Goal: Communication & Community: Share content

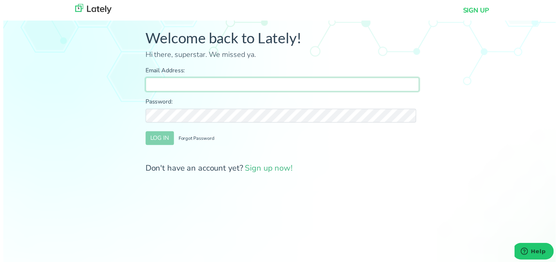
type input "[PERSON_NAME][EMAIL_ADDRESS][DOMAIN_NAME]"
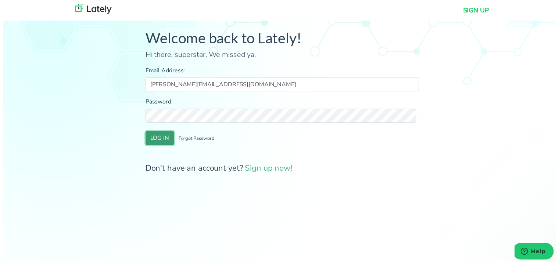
click at [153, 134] on button "LOG IN" at bounding box center [158, 140] width 29 height 14
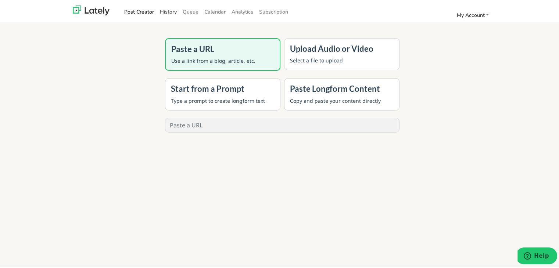
click at [168, 10] on link "History" at bounding box center [168, 10] width 23 height 12
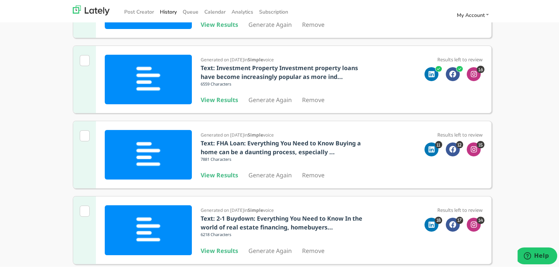
scroll to position [147, 0]
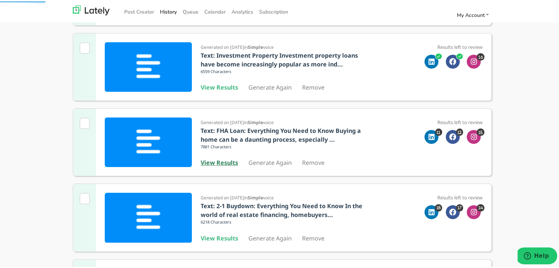
click at [218, 163] on b "View Results" at bounding box center [219, 161] width 37 height 8
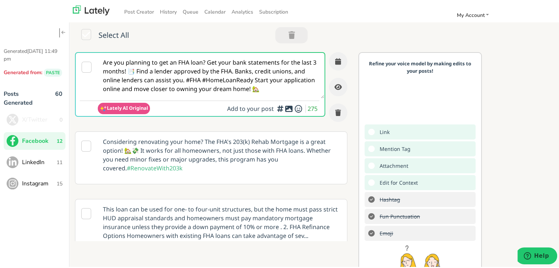
click at [241, 83] on textarea "Are you planning to get an FHA loan? Get your bank statements for the last 3 mo…" at bounding box center [211, 74] width 226 height 46
paste textarea "First-time buyer in [US_STATE] and self-employed? You can make homeownership wo…"
click at [241, 62] on textarea "First-time buyer in [US_STATE] and self-employed? You can make homeownership wo…" at bounding box center [211, 74] width 226 height 46
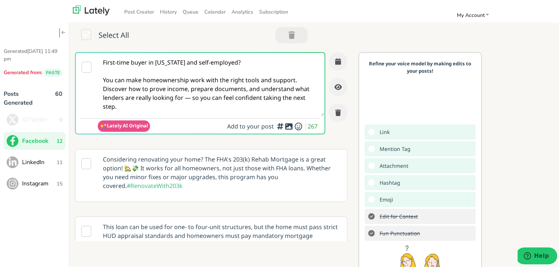
click at [191, 98] on textarea "First-time buyer in [US_STATE] and self-employed? You can make homeownership wo…" at bounding box center [211, 82] width 226 height 63
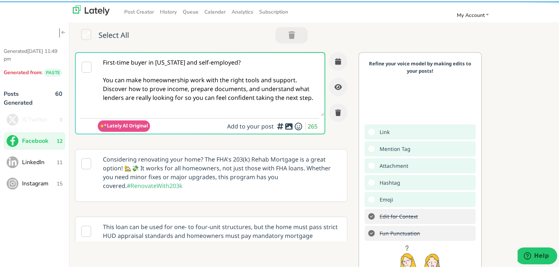
click at [283, 92] on textarea "First-time buyer in [US_STATE] and self-employed? You can make homeownership wo…" at bounding box center [211, 82] width 226 height 63
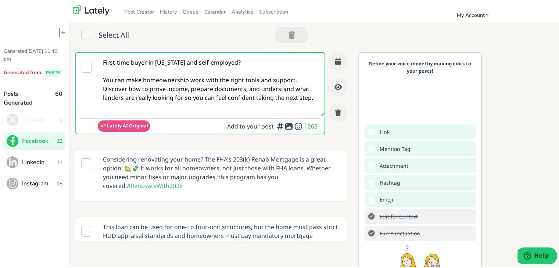
click at [300, 82] on textarea "First-time buyer in [US_STATE] and self-employed? You can make homeownership wo…" at bounding box center [211, 82] width 226 height 63
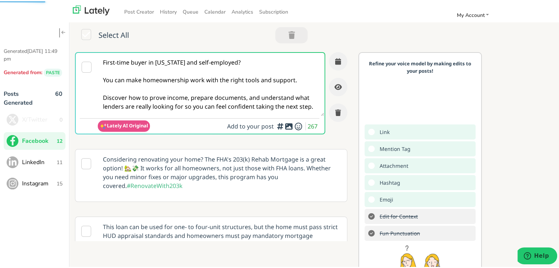
click at [216, 89] on textarea "First-time buyer in [US_STATE] and self-employed? You can make homeownership wo…" at bounding box center [211, 82] width 226 height 63
paste textarea "MN first-time homebuyer? 🚀 Self-employed? Explore loan options, income docs, & …"
paste textarea "home buyer & self-employed in [US_STATE]? 🏡 Don’t let confusion about loan opti…"
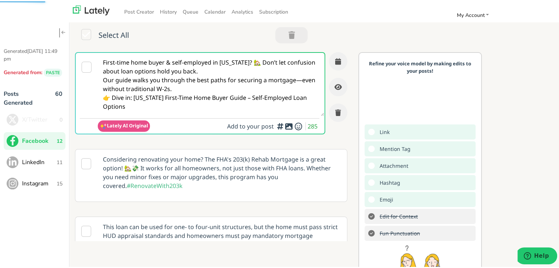
click at [248, 72] on textarea "First-time home buyer & self-employed in [US_STATE]? 🏡 Don’t let confusion abou…" at bounding box center [211, 82] width 226 height 63
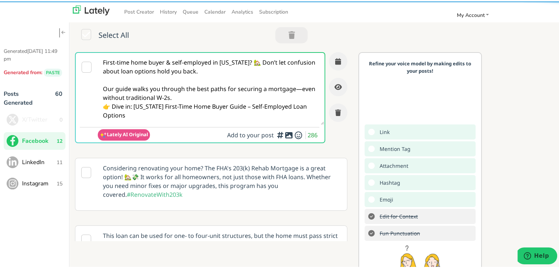
click at [191, 94] on textarea "First-time home buyer & self-employed in [US_STATE]? 🏡 Don’t let confusion abou…" at bounding box center [211, 87] width 226 height 72
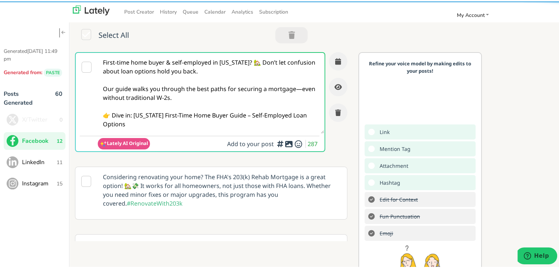
drag, startPoint x: 144, startPoint y: 126, endPoint x: 134, endPoint y: 114, distance: 16.4
click at [134, 114] on textarea "First-time home buyer & self-employed in [US_STATE]? 🏡 Don’t let confusion abou…" at bounding box center [211, 91] width 226 height 81
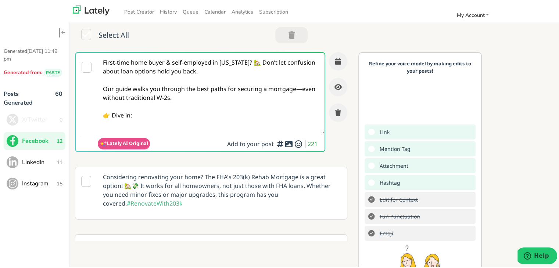
paste textarea "[URL][DOMAIN_NAME][US_STATE]"
click at [249, 108] on textarea "First-time home buyer & self-employed in [US_STATE]? 🏡 Don’t let confusion abou…" at bounding box center [211, 91] width 226 height 81
click at [292, 87] on textarea "First-time home buyer & self-employed in [US_STATE]? 🏡 Don’t let confusion abou…" at bounding box center [211, 91] width 226 height 81
click at [298, 89] on textarea "First-time home buyer & self-employed in [US_STATE]? 🏡 Don’t let confusion abou…" at bounding box center [211, 91] width 226 height 81
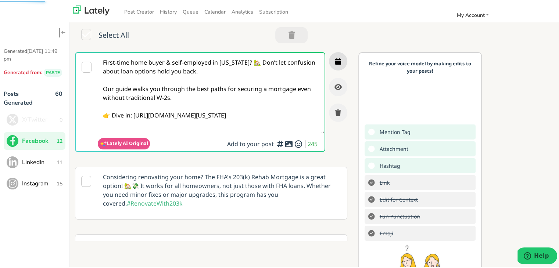
type textarea "First-time home buyer & self-employed in [US_STATE]? 🏡 Don’t let confusion abou…"
click at [335, 60] on icon "button" at bounding box center [338, 60] width 6 height 7
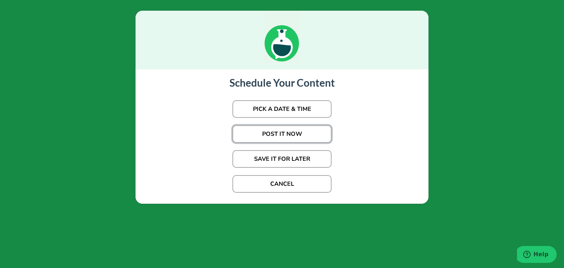
click at [270, 134] on button "POST IT NOW" at bounding box center [282, 134] width 99 height 18
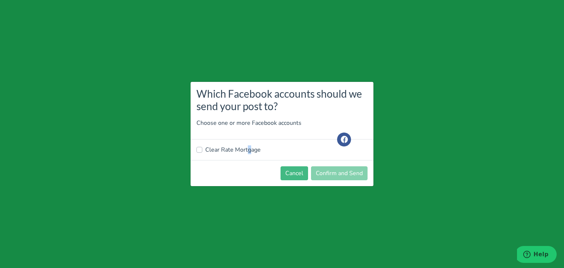
click at [246, 151] on label "Clear Rate Mortgage" at bounding box center [232, 149] width 55 height 9
click at [234, 148] on label "Clear Rate Mortgage" at bounding box center [232, 149] width 55 height 9
click at [202, 148] on input "Clear Rate Mortgage" at bounding box center [200, 148] width 6 height 7
checkbox input "true"
click at [353, 173] on button "Confirm and Send" at bounding box center [339, 173] width 57 height 14
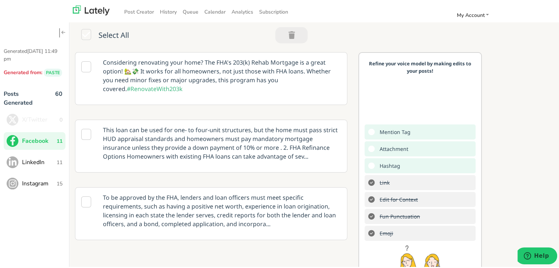
click at [47, 170] on ul "X/Twitter 0 Facebook 11 LinkedIn 11 Instagram 15" at bounding box center [35, 150] width 62 height 82
click at [51, 161] on span "LinkedIn" at bounding box center [39, 161] width 35 height 9
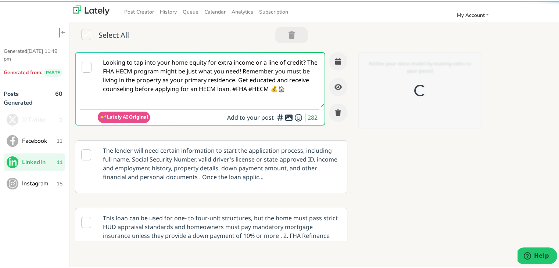
click at [178, 68] on textarea "Looking to tap into your home equity for extra income or a line of credit? The …" at bounding box center [211, 78] width 226 height 54
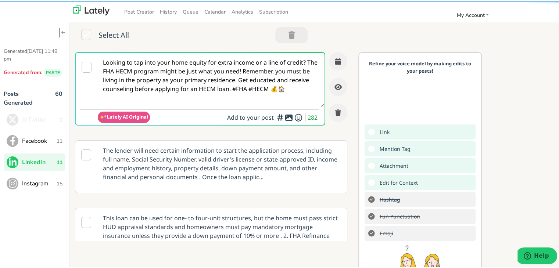
click at [178, 68] on textarea "Looking to tap into your home equity for extra income or a line of credit? The …" at bounding box center [211, 78] width 226 height 54
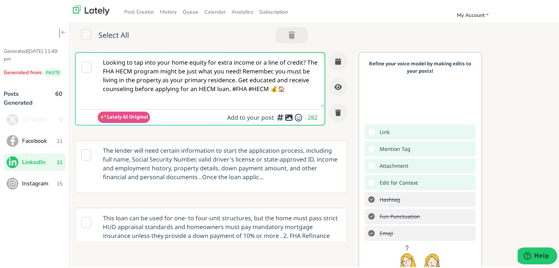
paste textarea "Navigating the home-buying process as a self-employed professional in [US_STATE…"
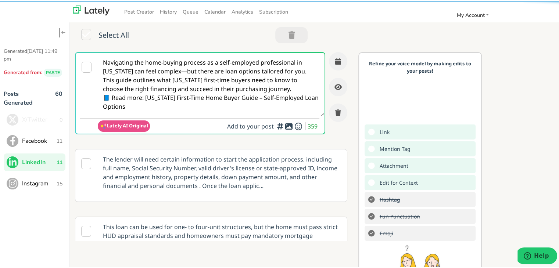
click at [182, 69] on textarea "Navigating the home-buying process as a self-employed professional in [US_STATE…" at bounding box center [211, 82] width 226 height 63
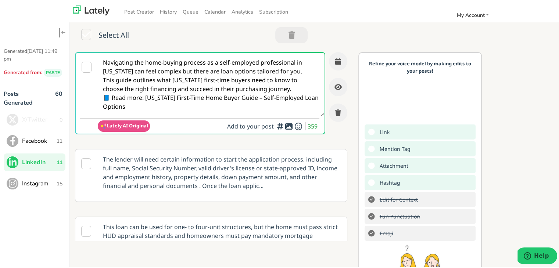
click at [310, 77] on textarea "Navigating the home-buying process as a self-employed professional in [US_STATE…" at bounding box center [211, 82] width 226 height 63
click at [302, 69] on textarea "Navigating the home-buying process as a self-employed professional in [US_STATE…" at bounding box center [211, 82] width 226 height 63
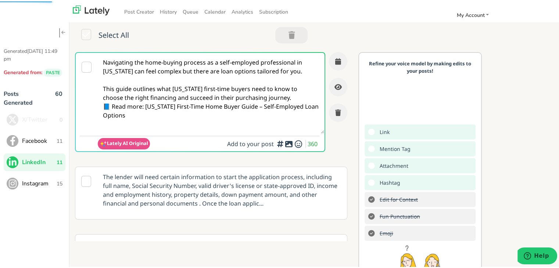
click at [289, 95] on textarea "Navigating the home-buying process as a self-employed professional in [US_STATE…" at bounding box center [211, 91] width 226 height 81
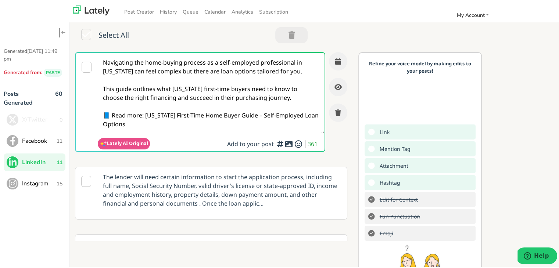
drag, startPoint x: 200, startPoint y: 131, endPoint x: 143, endPoint y: 117, distance: 59.1
click at [143, 117] on textarea "Navigating the home-buying process as a self-employed professional in [US_STATE…" at bounding box center [211, 91] width 226 height 81
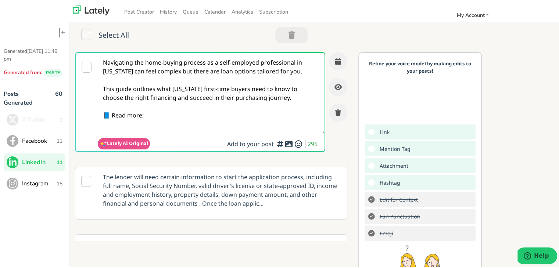
paste textarea "[URL][DOMAIN_NAME][US_STATE]"
type textarea "Navigating the home-buying process as a self-employed professional in [US_STATE…"
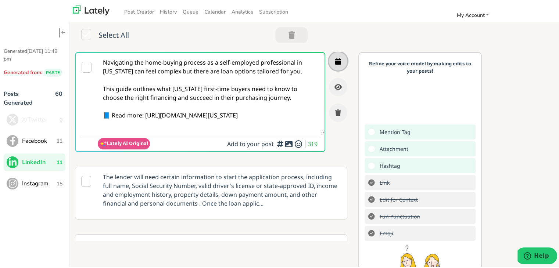
click at [335, 57] on icon "button" at bounding box center [338, 60] width 6 height 7
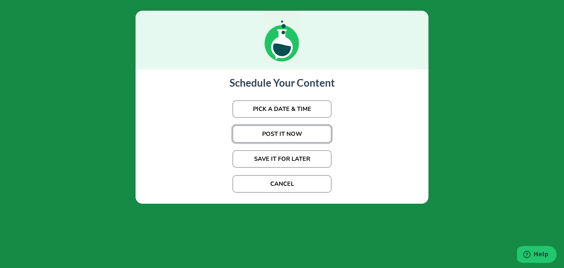
click at [281, 129] on button "POST IT NOW" at bounding box center [282, 134] width 99 height 18
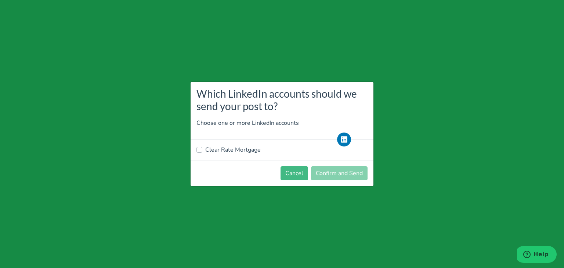
click at [238, 154] on div "Clear Rate Mortgage" at bounding box center [282, 150] width 183 height 21
click at [250, 149] on label "Clear Rate Mortgage" at bounding box center [232, 149] width 55 height 9
click at [202, 149] on input "Clear Rate Mortgage" at bounding box center [200, 148] width 6 height 7
checkbox input "true"
click at [334, 176] on button "Confirm and Send" at bounding box center [339, 173] width 57 height 14
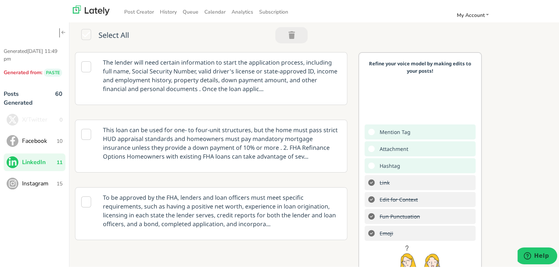
click at [41, 138] on span "Facebook" at bounding box center [39, 139] width 35 height 9
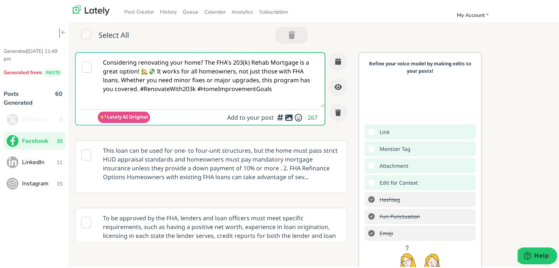
click at [254, 83] on textarea "Considering renovating your home? The FHA's 203(k) Rehab Mortgage is a great op…" at bounding box center [211, 78] width 226 height 54
paste textarea "First-time home buyer in [US_STATE] & self-employed? 🏠 You’re not alone—and the…"
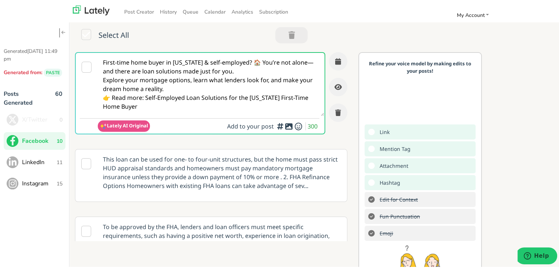
click at [109, 72] on textarea "First-time home buyer in [US_STATE] & self-employed? 🏠 You’re not alone—and the…" at bounding box center [211, 82] width 226 height 63
click at [107, 70] on textarea "First-time home buyer in [US_STATE] & self-employed? 🏠 You’re not alone—and the…" at bounding box center [211, 82] width 226 height 63
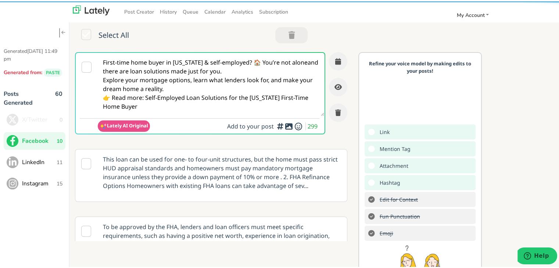
click at [273, 70] on textarea "First-time home buyer in [US_STATE] & self-employed? 🏠 You’re not aloneand ther…" at bounding box center [211, 82] width 226 height 63
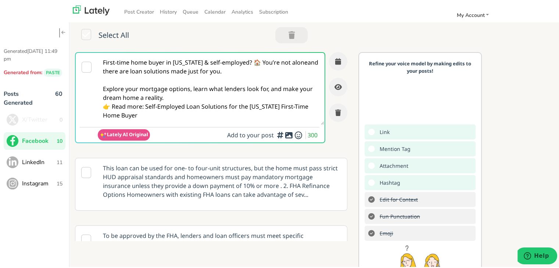
click at [177, 94] on textarea "First-time home buyer in [US_STATE] & self-employed? 🏠 You’re not aloneand ther…" at bounding box center [211, 87] width 226 height 72
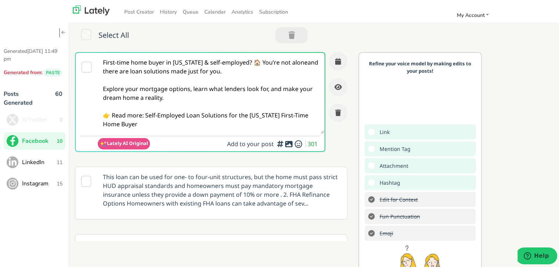
drag, startPoint x: 146, startPoint y: 113, endPoint x: 160, endPoint y: 123, distance: 17.6
click at [160, 123] on textarea "First-time home buyer in [US_STATE] & self-employed? 🏠 You’re not aloneand ther…" at bounding box center [211, 91] width 226 height 81
paste textarea "[URL][DOMAIN_NAME]"
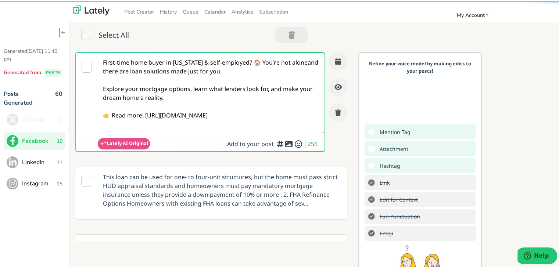
type textarea "First-time home buyer in [US_STATE] & self-employed? 🏠 You’re not aloneand ther…"
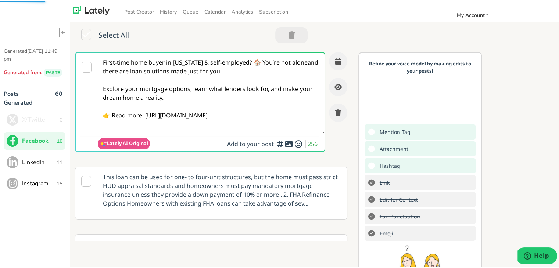
click at [238, 61] on textarea "First-time home buyer in [US_STATE] & self-employed? 🏠 You’re not aloneand ther…" at bounding box center [211, 91] width 226 height 81
click at [335, 63] on icon "button" at bounding box center [338, 60] width 6 height 7
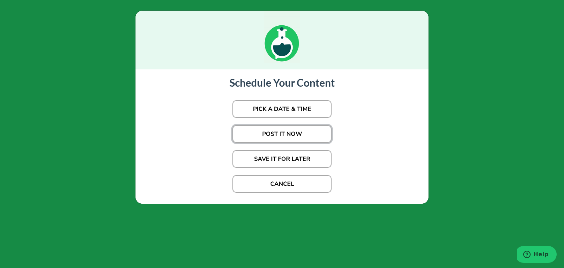
click at [266, 137] on button "POST IT NOW" at bounding box center [282, 134] width 99 height 18
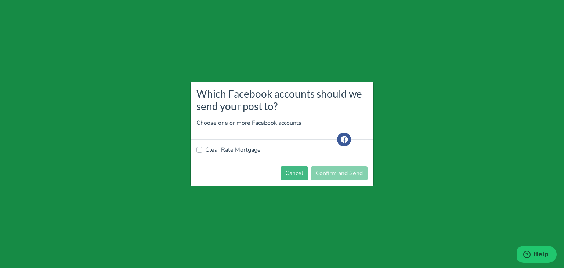
click at [225, 150] on label "Clear Rate Mortgage" at bounding box center [232, 149] width 55 height 9
click at [202, 150] on input "Clear Rate Mortgage" at bounding box center [200, 148] width 6 height 7
checkbox input "true"
click at [354, 172] on button "Confirm and Send" at bounding box center [339, 173] width 57 height 14
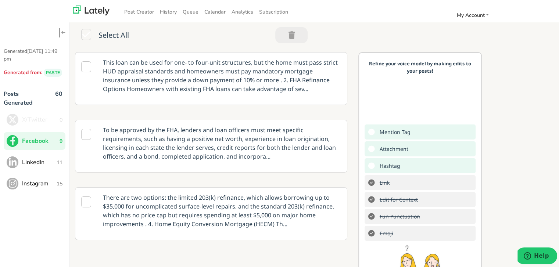
click at [185, 71] on p "This loan can be used for one- to four-unit structures, but the home must pass …" at bounding box center [221, 74] width 249 height 46
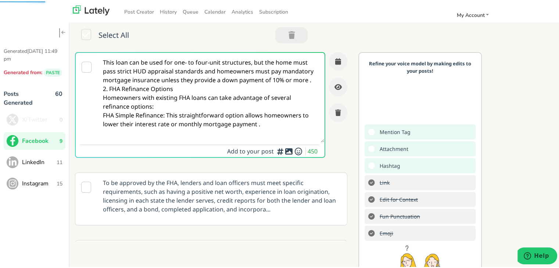
click at [42, 161] on span "LinkedIn" at bounding box center [39, 161] width 35 height 9
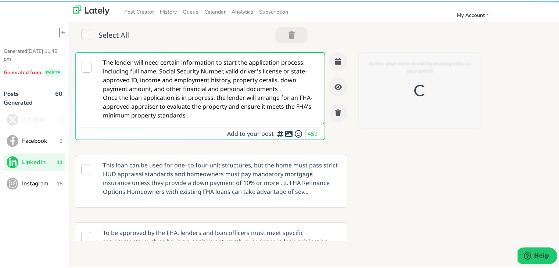
click at [172, 67] on textarea "The lender will need certain information to start the application process, incl…" at bounding box center [211, 87] width 226 height 72
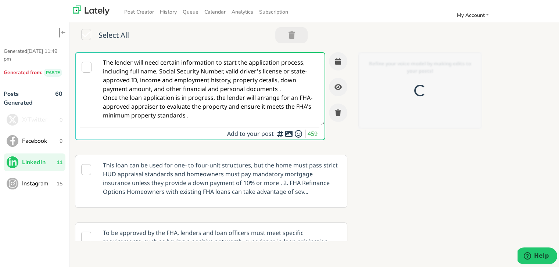
click at [172, 67] on textarea "The lender will need certain information to start the application process, incl…" at bounding box center [211, 87] width 226 height 72
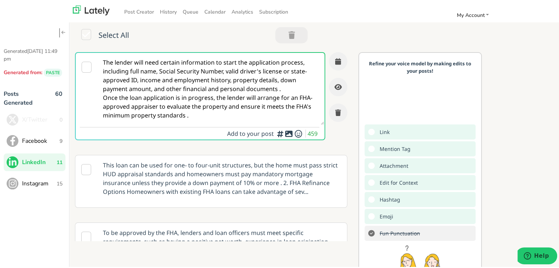
drag, startPoint x: 189, startPoint y: 115, endPoint x: 25, endPoint y: 30, distance: 185.4
click at [25, 30] on div "Generated [DATE] 11:49 pm Generated from: PASTE Posts Generated 60 X/Twitter 0 …" at bounding box center [282, 166] width 564 height 320
paste textarea "Self-employed and buying your first home in [US_STATE]? It’s a unique journey, …"
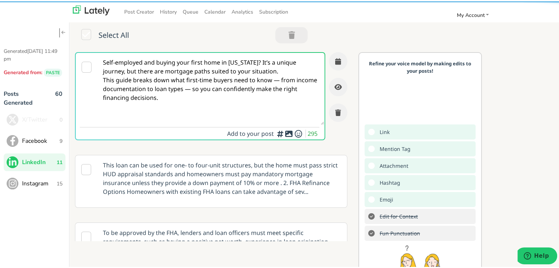
click at [281, 71] on textarea "Self-employed and buying your first home in [US_STATE]? It’s a unique journey, …" at bounding box center [211, 87] width 226 height 72
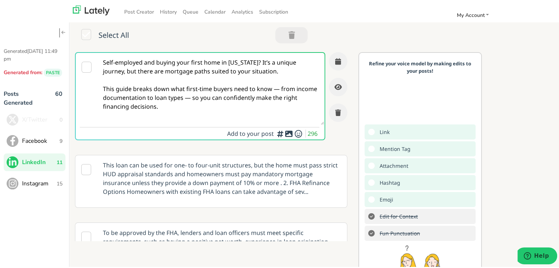
click at [279, 87] on textarea "Self-employed and buying your first home in [US_STATE]? It’s a unique journey, …" at bounding box center [211, 87] width 226 height 72
click at [277, 87] on textarea "Self-employed and buying your first home in [US_STATE]? It’s a unique journey, …" at bounding box center [211, 87] width 226 height 72
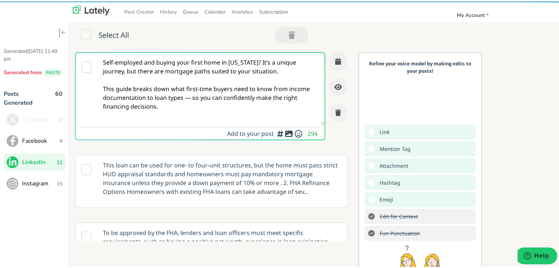
click at [189, 97] on textarea "Self-employed and buying your first home in [US_STATE]? It’s a unique journey, …" at bounding box center [211, 87] width 226 height 72
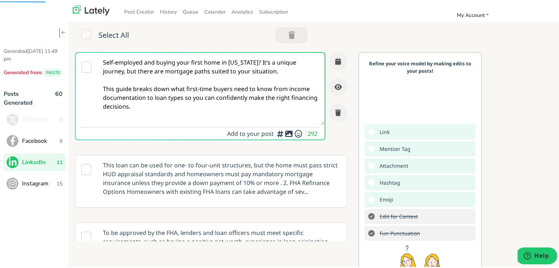
drag, startPoint x: 191, startPoint y: 111, endPoint x: 167, endPoint y: 119, distance: 25.1
click at [190, 112] on textarea "Self-employed and buying your first home in [US_STATE]? It’s a unique journey, …" at bounding box center [211, 87] width 226 height 72
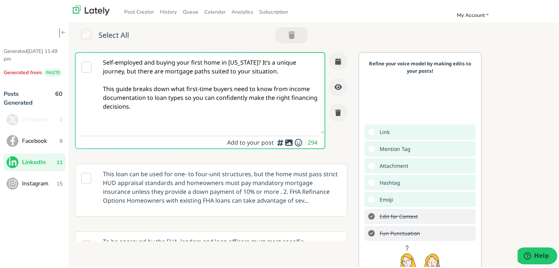
paste textarea "Full read:"
paste textarea "[URL][DOMAIN_NAME]"
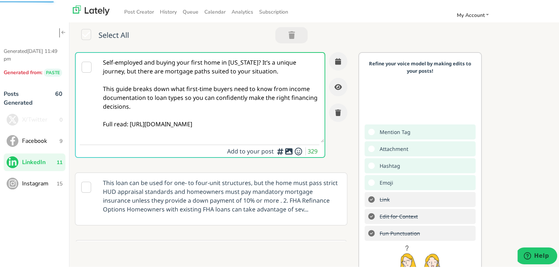
type textarea "Self-employed and buying your first home in [US_STATE]? It’s a unique journey, …"
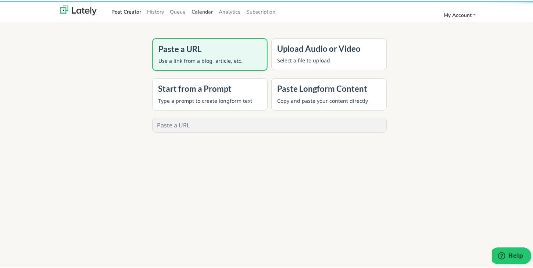
click at [194, 12] on span "Calendar" at bounding box center [201, 10] width 21 height 7
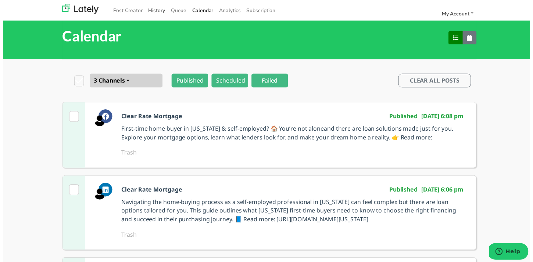
click at [144, 11] on link "History" at bounding box center [155, 10] width 23 height 12
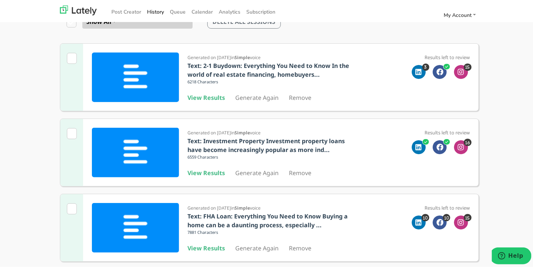
scroll to position [73, 0]
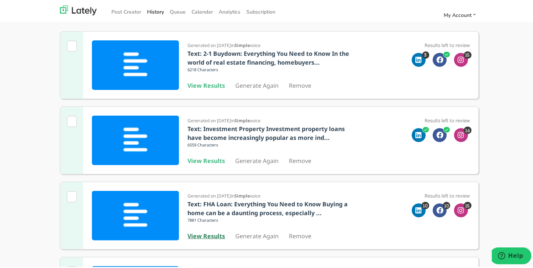
click at [206, 233] on b "View Results" at bounding box center [206, 235] width 37 height 8
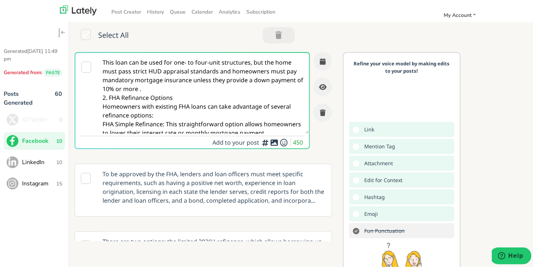
click at [26, 161] on span "LinkedIn" at bounding box center [39, 161] width 34 height 9
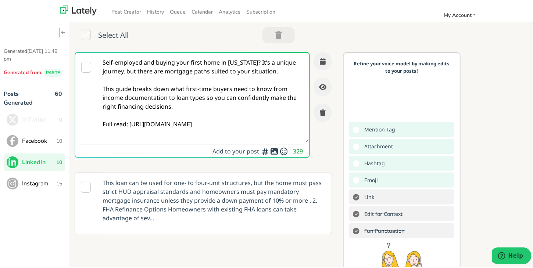
click at [161, 96] on textarea "Self-employed and buying your first home in [US_STATE]? It’s a unique journey, …" at bounding box center [203, 96] width 212 height 90
click at [316, 63] on button "button" at bounding box center [322, 60] width 18 height 18
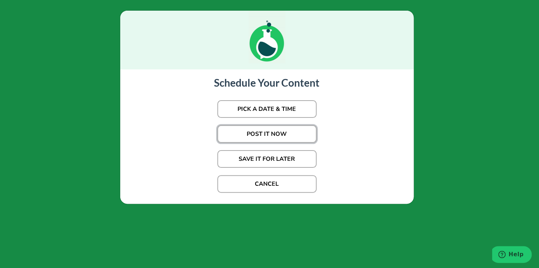
click at [279, 137] on button "POST IT NOW" at bounding box center [266, 134] width 99 height 18
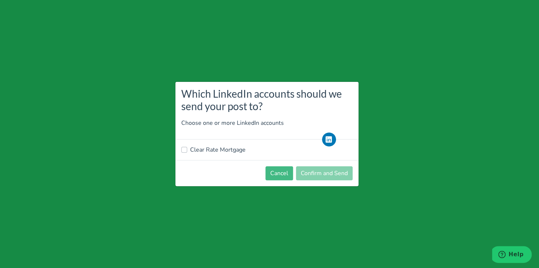
click at [205, 153] on label "Clear Rate Mortgage" at bounding box center [217, 149] width 55 height 9
click at [187, 153] on input "Clear Rate Mortgage" at bounding box center [184, 148] width 6 height 7
checkbox input "true"
click at [338, 170] on button "Confirm and Send" at bounding box center [324, 173] width 57 height 14
